Goal: Task Accomplishment & Management: Manage account settings

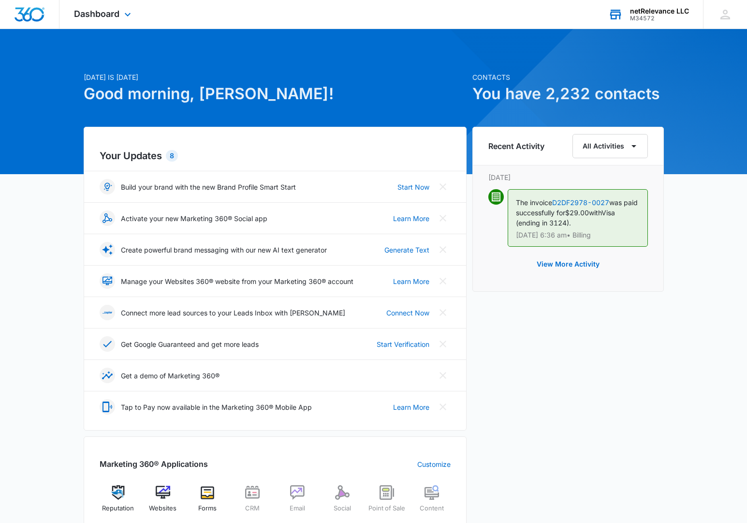
click at [657, 9] on div "netRelevance LLC" at bounding box center [659, 11] width 59 height 8
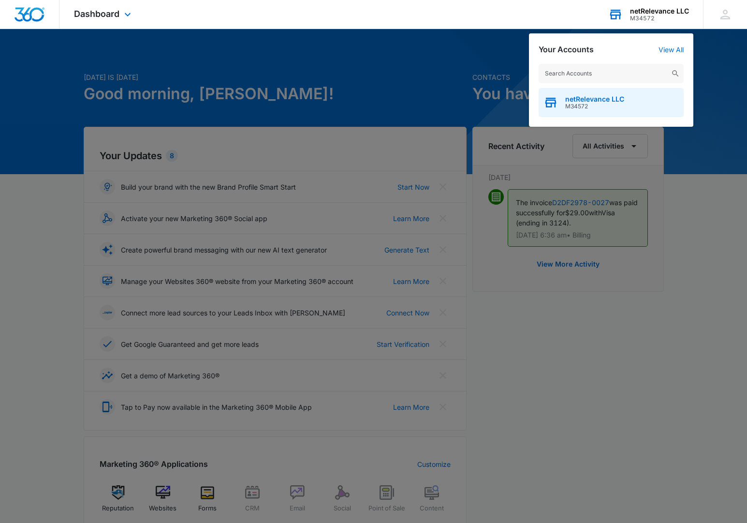
click at [593, 102] on span "netRelevance LLC" at bounding box center [594, 99] width 59 height 8
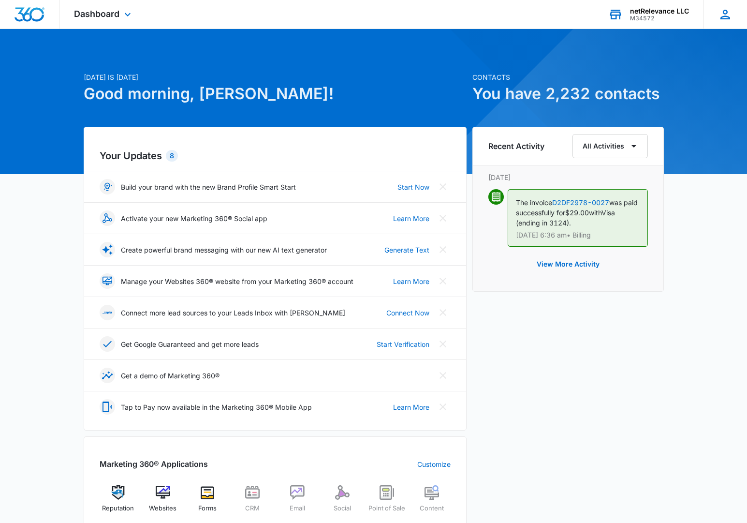
click at [720, 17] on icon at bounding box center [725, 15] width 10 height 10
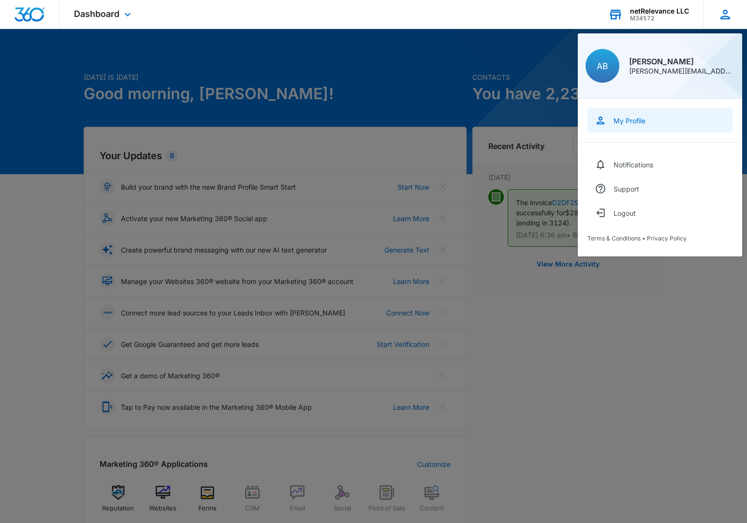
click at [627, 118] on div "My Profile" at bounding box center [630, 121] width 32 height 8
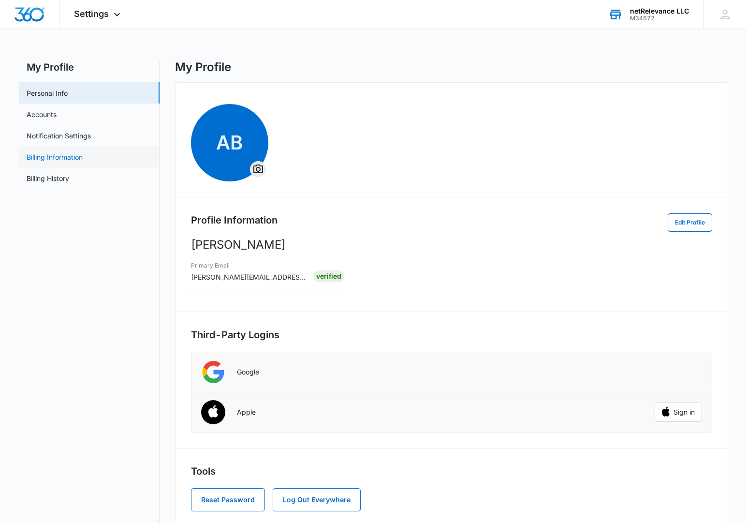
click at [59, 158] on link "Billing Information" at bounding box center [55, 157] width 56 height 10
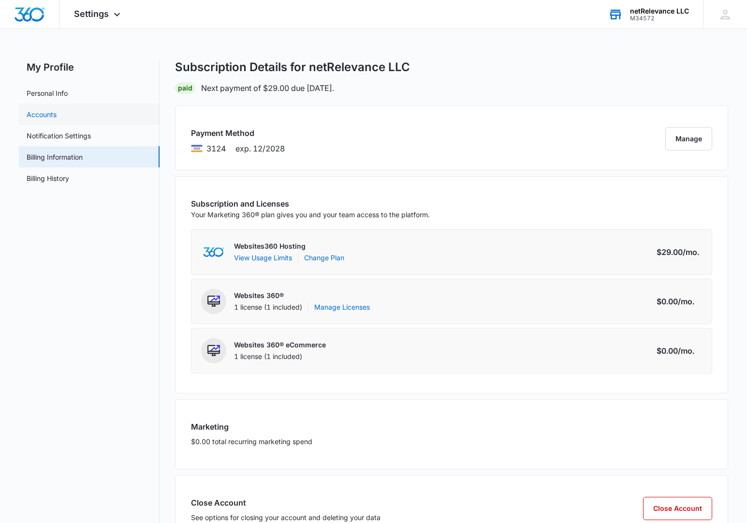
click at [45, 116] on link "Accounts" at bounding box center [42, 114] width 30 height 10
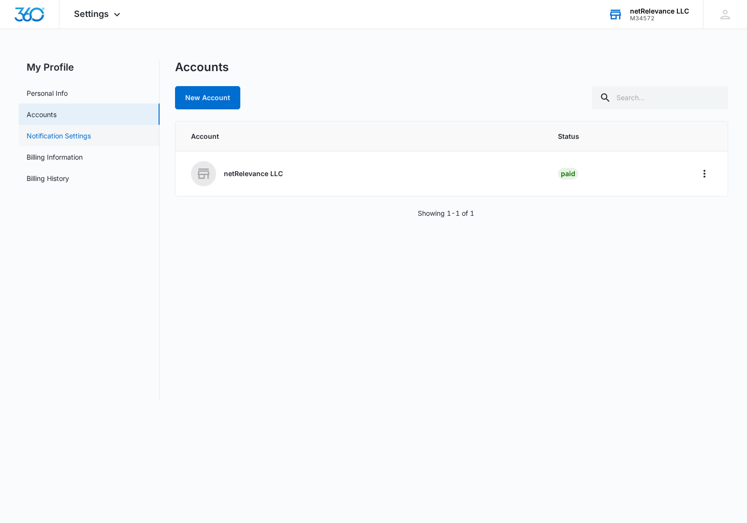
click at [65, 138] on link "Notification Settings" at bounding box center [59, 136] width 64 height 10
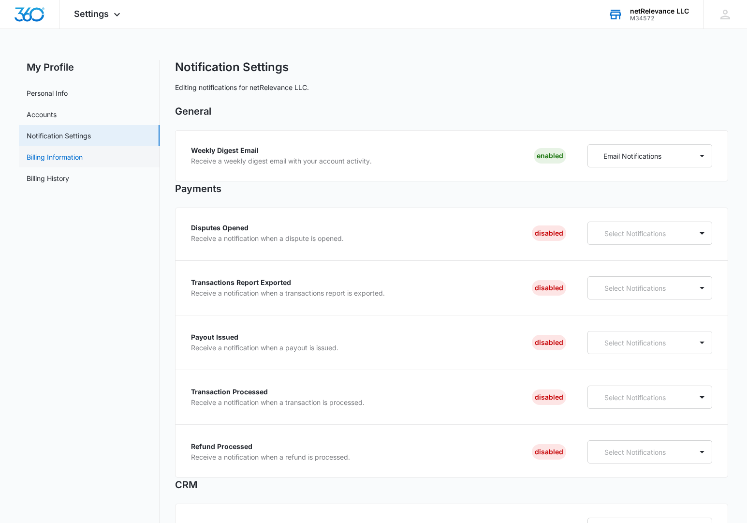
click at [57, 157] on link "Billing Information" at bounding box center [55, 157] width 56 height 10
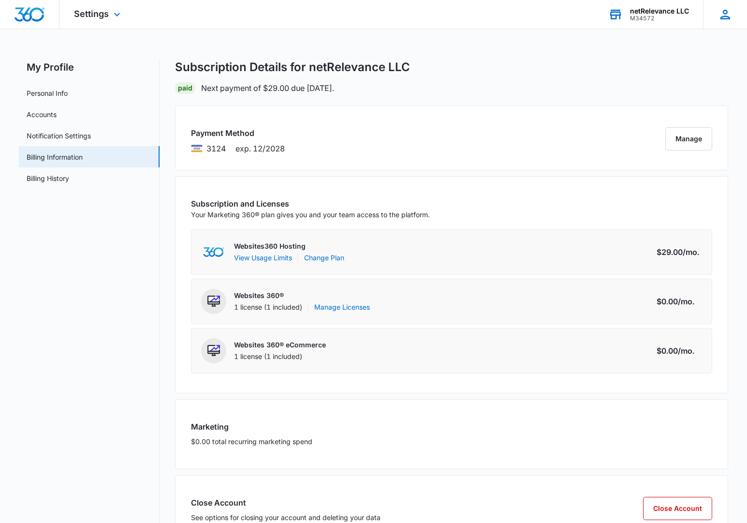
click at [724, 18] on icon at bounding box center [725, 15] width 10 height 10
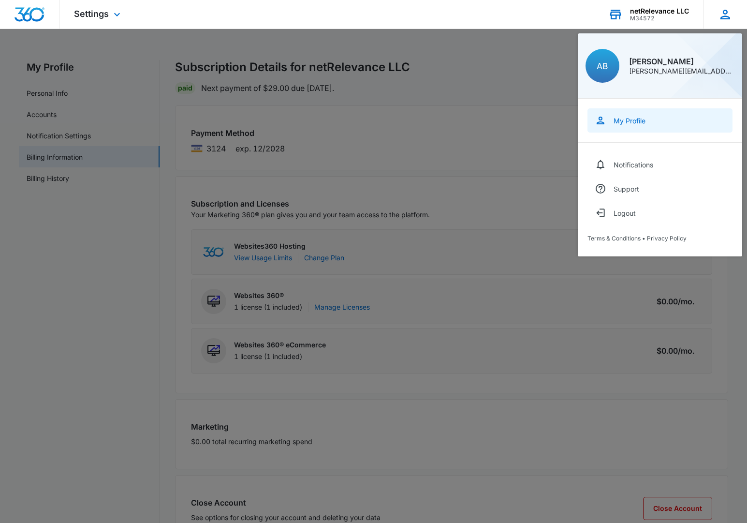
click at [631, 119] on div "My Profile" at bounding box center [630, 121] width 32 height 8
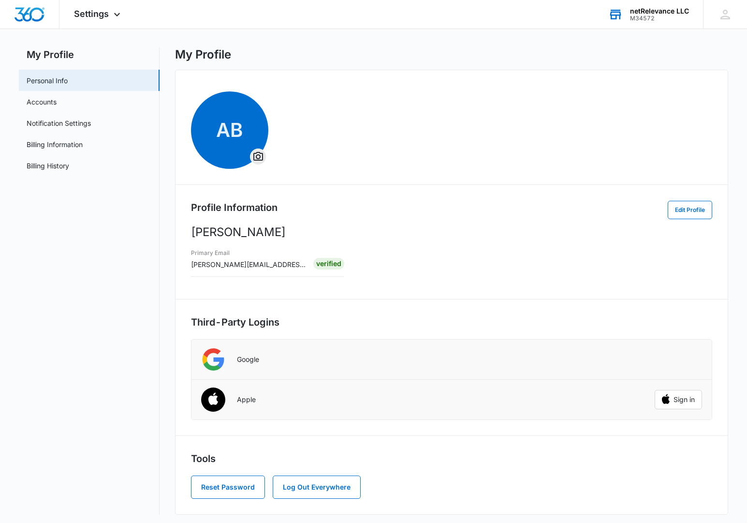
scroll to position [16, 0]
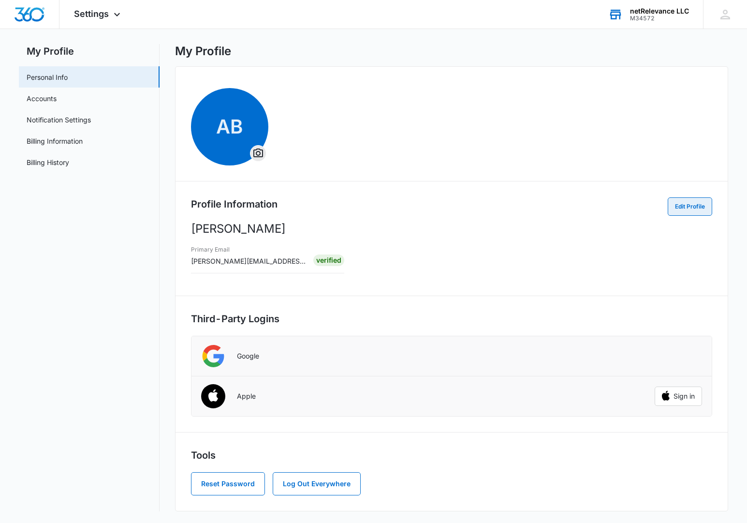
click at [680, 210] on button "Edit Profile" at bounding box center [690, 206] width 44 height 18
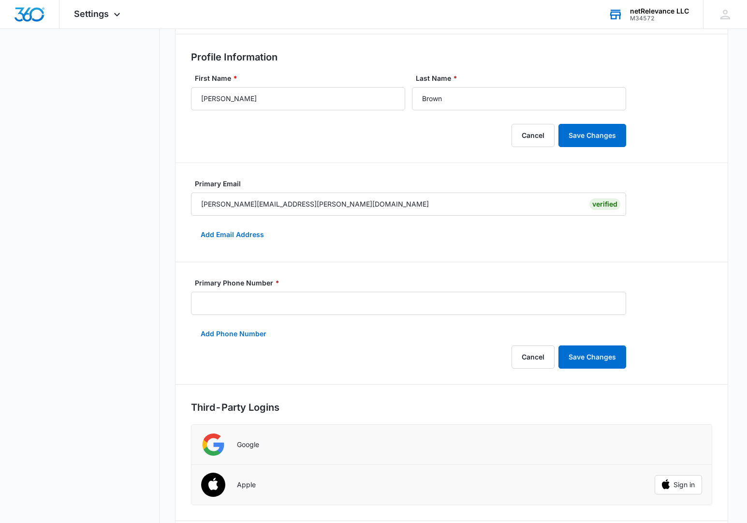
scroll to position [0, 0]
